Goal: Check status

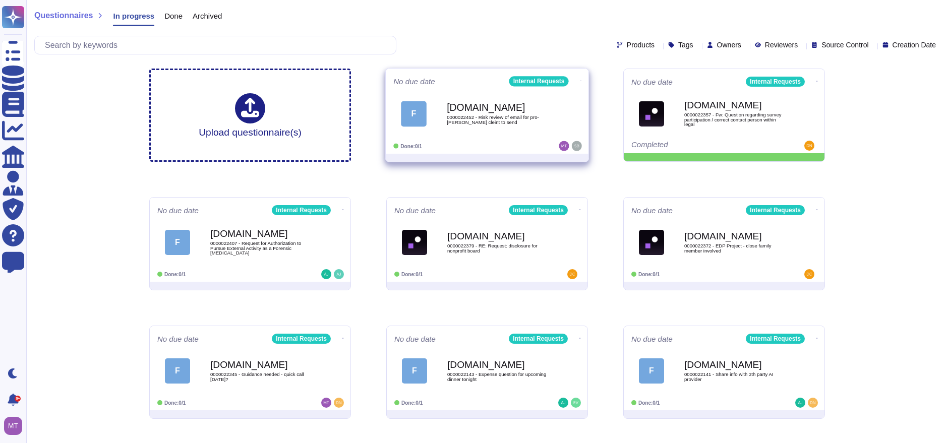
click at [466, 133] on div "[DOMAIN_NAME] 0000022452 - Risk review of email for pro-[PERSON_NAME] cleint to…" at bounding box center [498, 113] width 102 height 41
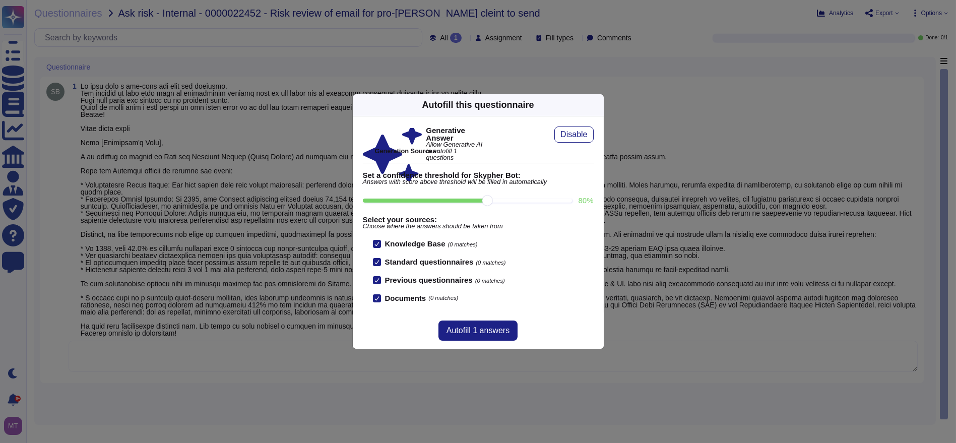
click at [598, 105] on icon at bounding box center [598, 105] width 0 height 0
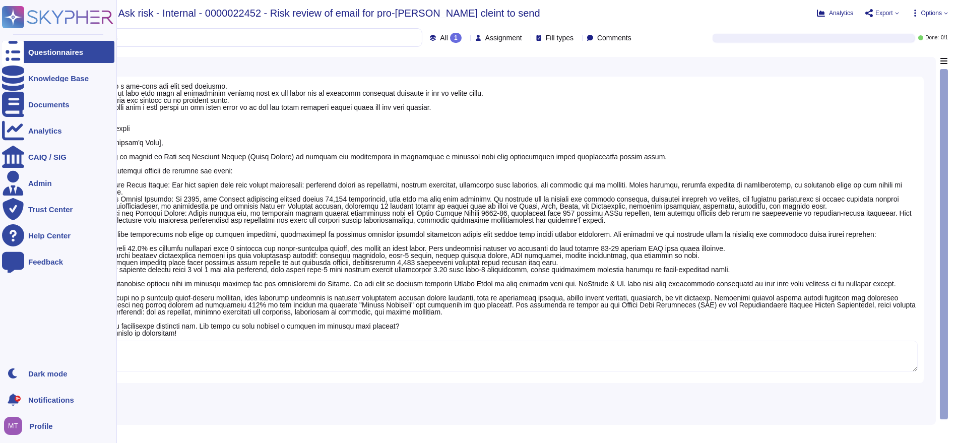
click at [47, 56] on div "Questionnaires" at bounding box center [58, 52] width 112 height 22
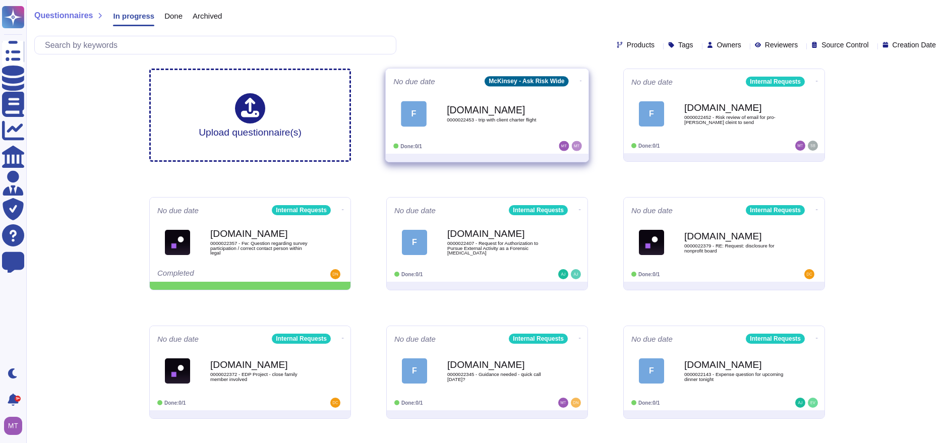
click at [453, 113] on b "[DOMAIN_NAME]" at bounding box center [498, 110] width 102 height 10
